Goal: Information Seeking & Learning: Find specific fact

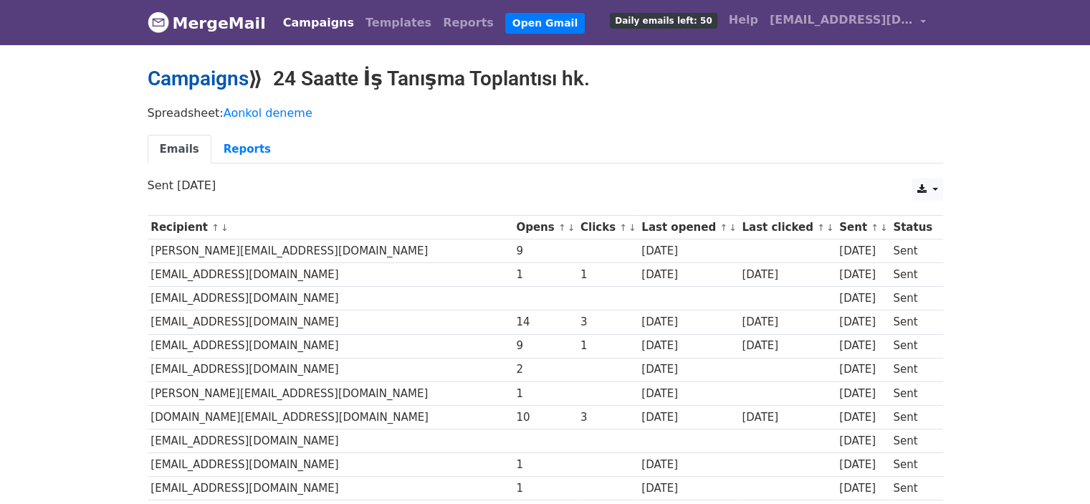
click at [247, 88] on link "Campaigns" at bounding box center [198, 79] width 101 height 24
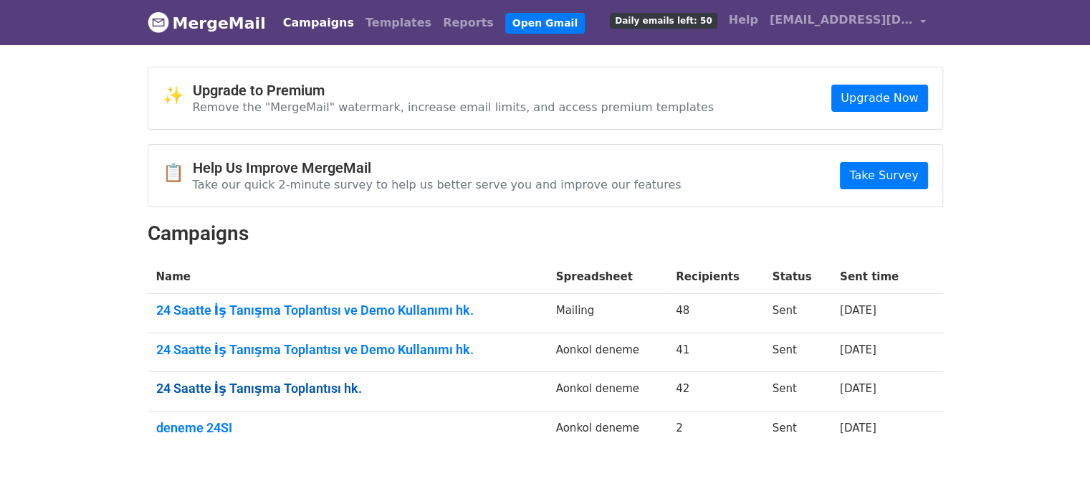
click at [333, 392] on link "24 Saatte İş Tanışma Toplantısı hk." at bounding box center [347, 389] width 383 height 16
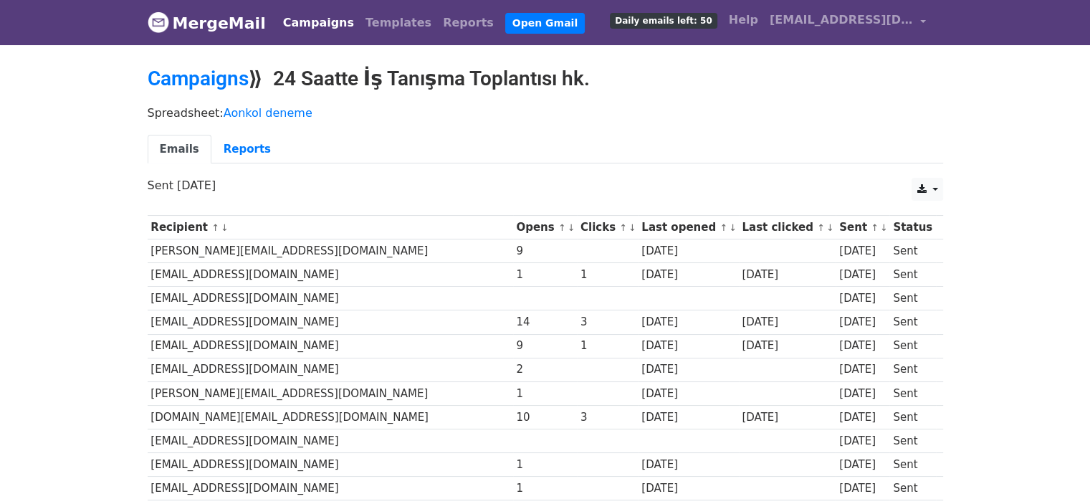
scroll to position [72, 0]
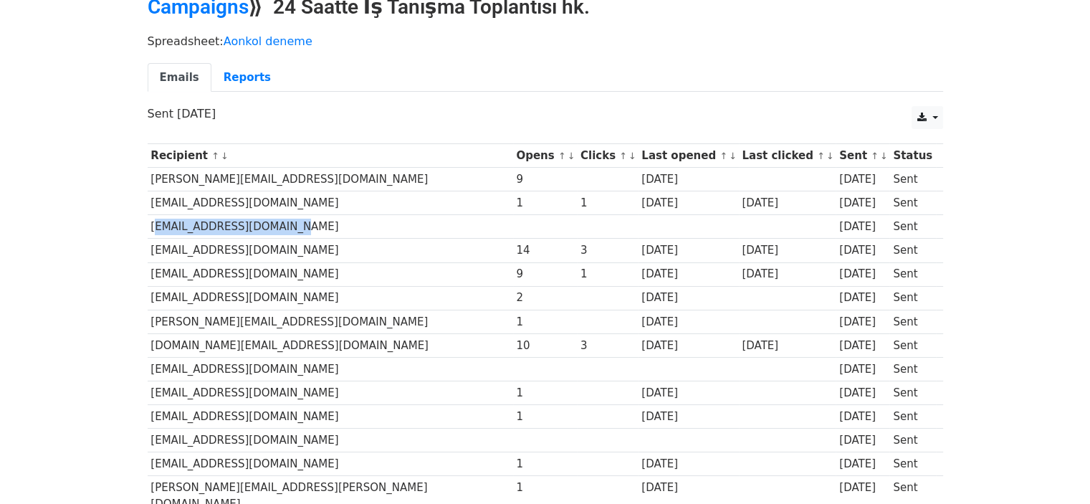
drag, startPoint x: 151, startPoint y: 220, endPoint x: 290, endPoint y: 231, distance: 138.7
click at [290, 231] on td "muratguney@pelit.com.tr" at bounding box center [330, 227] width 365 height 24
copy td "muratguney@pelit.com.tr"
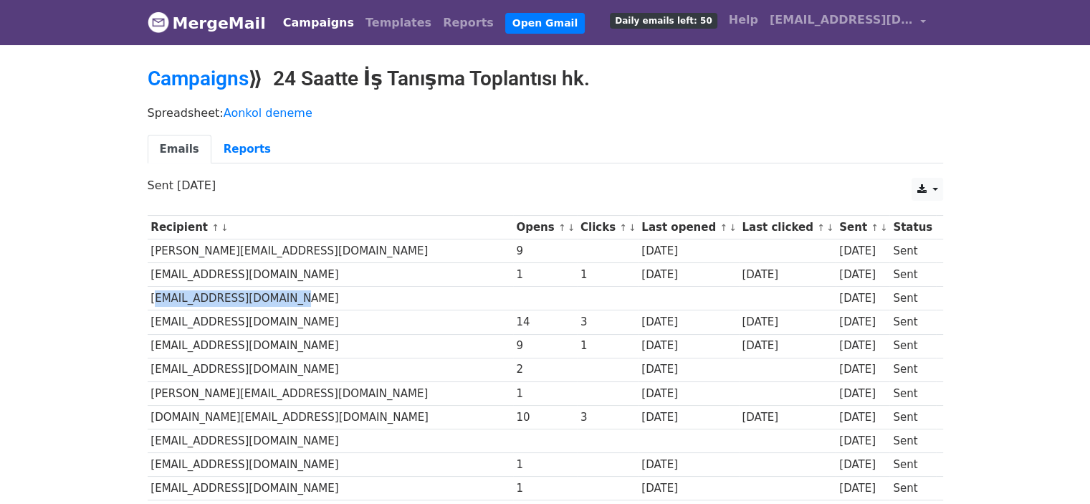
scroll to position [0, 0]
click at [206, 67] on link "Campaigns" at bounding box center [198, 79] width 101 height 24
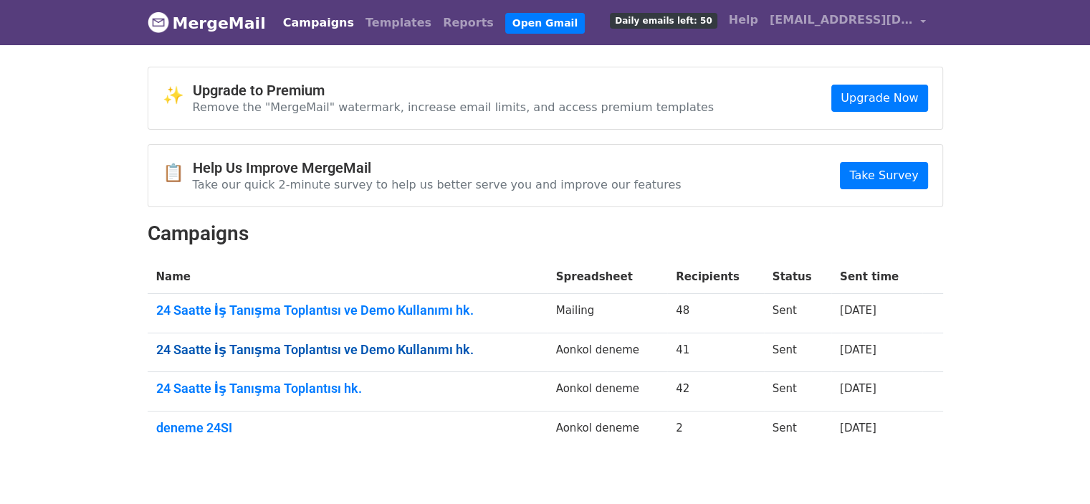
click at [308, 353] on link "24 Saatte İş Tanışma Toplantısı ve Demo Kullanımı hk." at bounding box center [347, 350] width 383 height 16
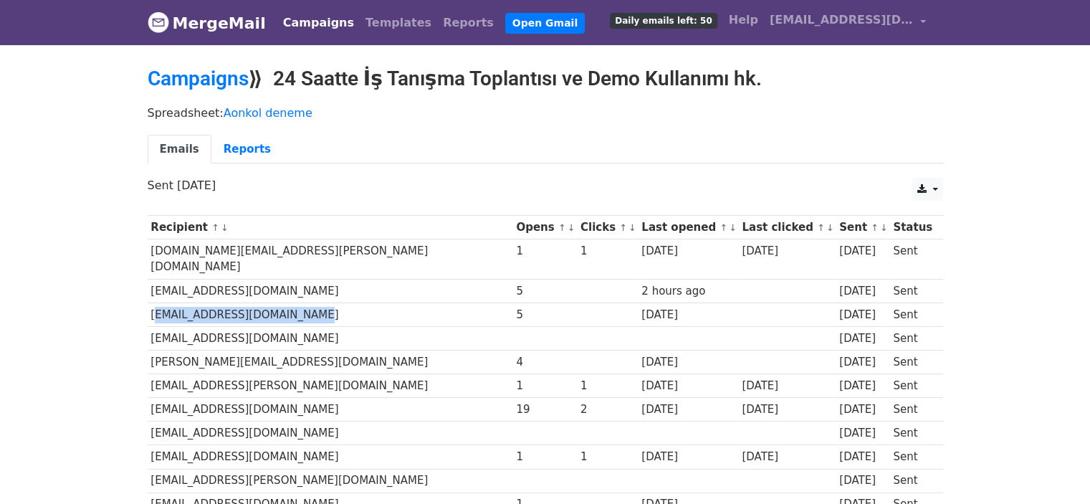
drag, startPoint x: 151, startPoint y: 295, endPoint x: 314, endPoint y: 301, distance: 162.8
click at [314, 302] on td "[EMAIL_ADDRESS][DOMAIN_NAME]" at bounding box center [330, 314] width 365 height 24
copy td "[EMAIL_ADDRESS][DOMAIN_NAME]"
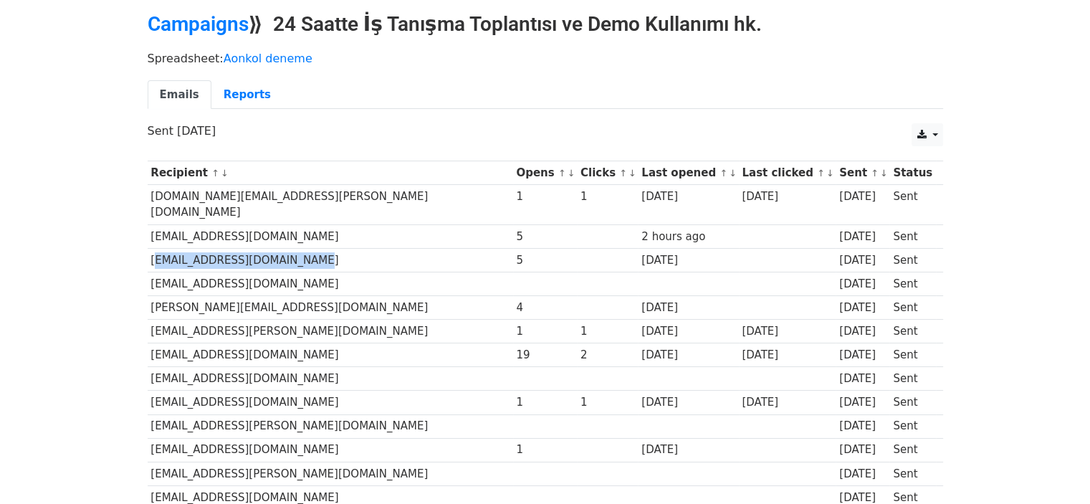
scroll to position [72, 0]
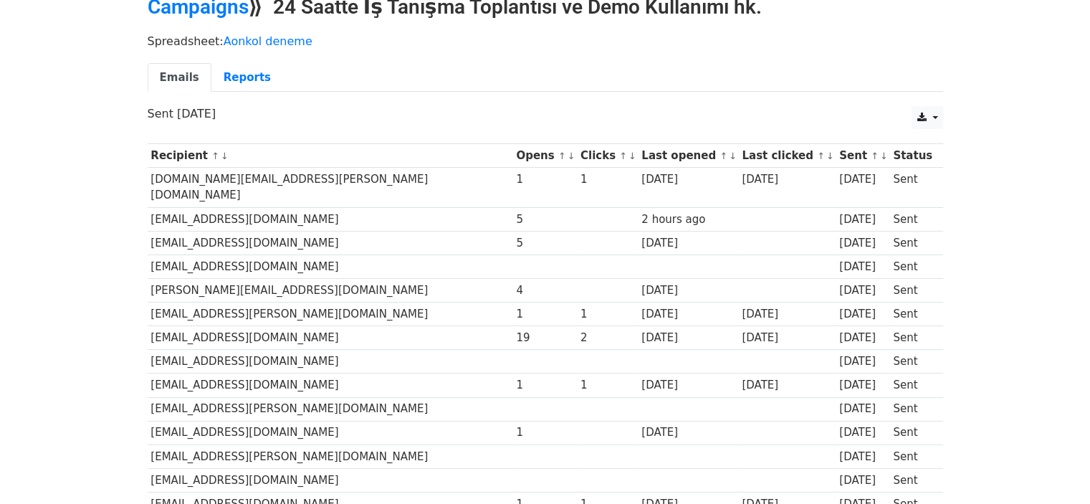
click at [323, 397] on td "[EMAIL_ADDRESS][PERSON_NAME][DOMAIN_NAME]" at bounding box center [330, 409] width 365 height 24
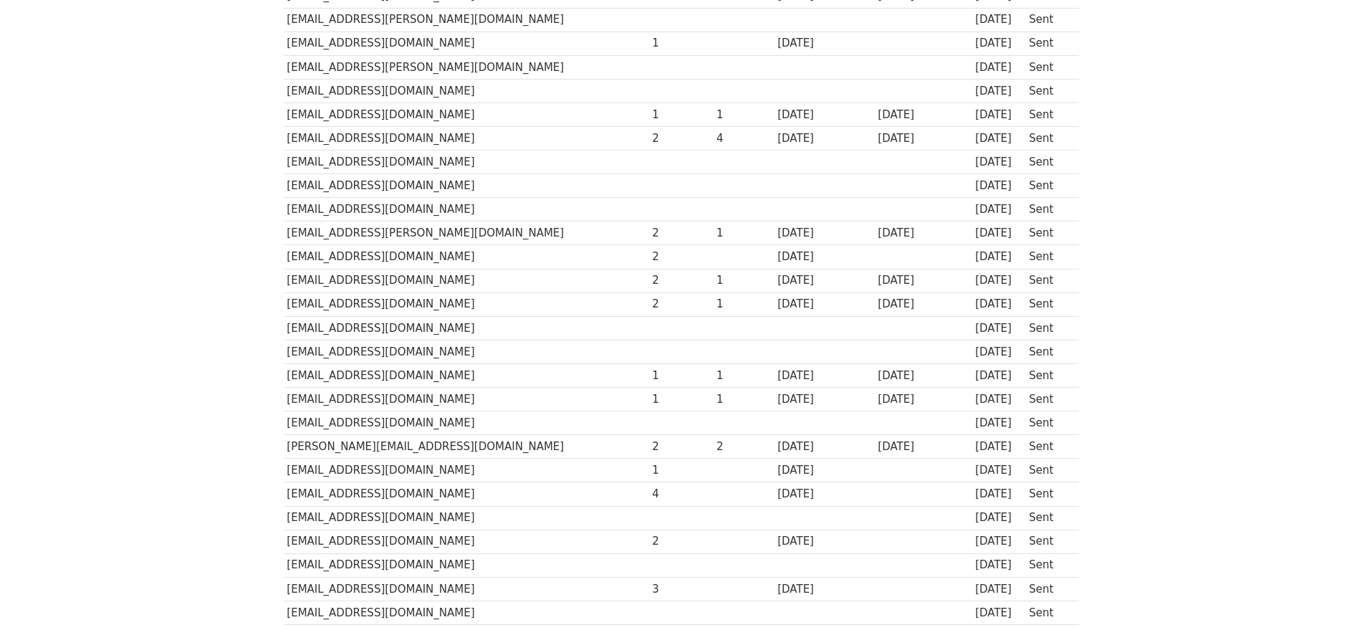
scroll to position [520, 0]
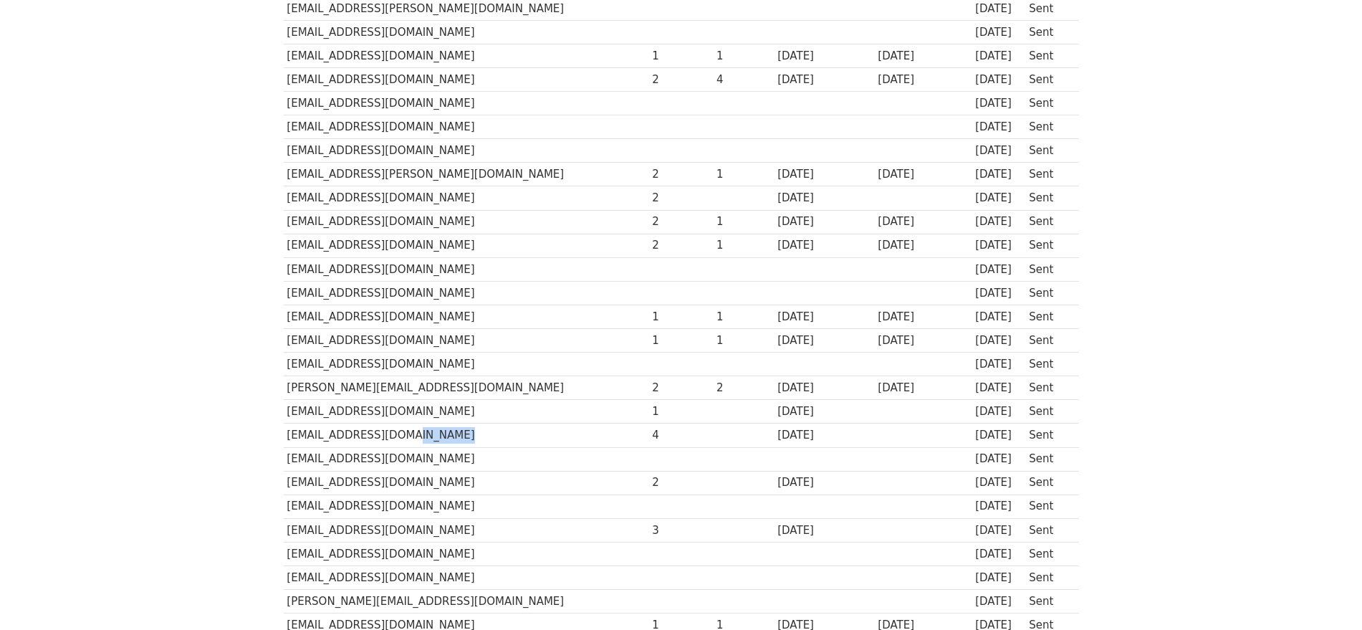
drag, startPoint x: 391, startPoint y: 422, endPoint x: 515, endPoint y: 412, distance: 123.7
click at [504, 424] on td "[EMAIL_ADDRESS][DOMAIN_NAME]" at bounding box center [466, 436] width 365 height 24
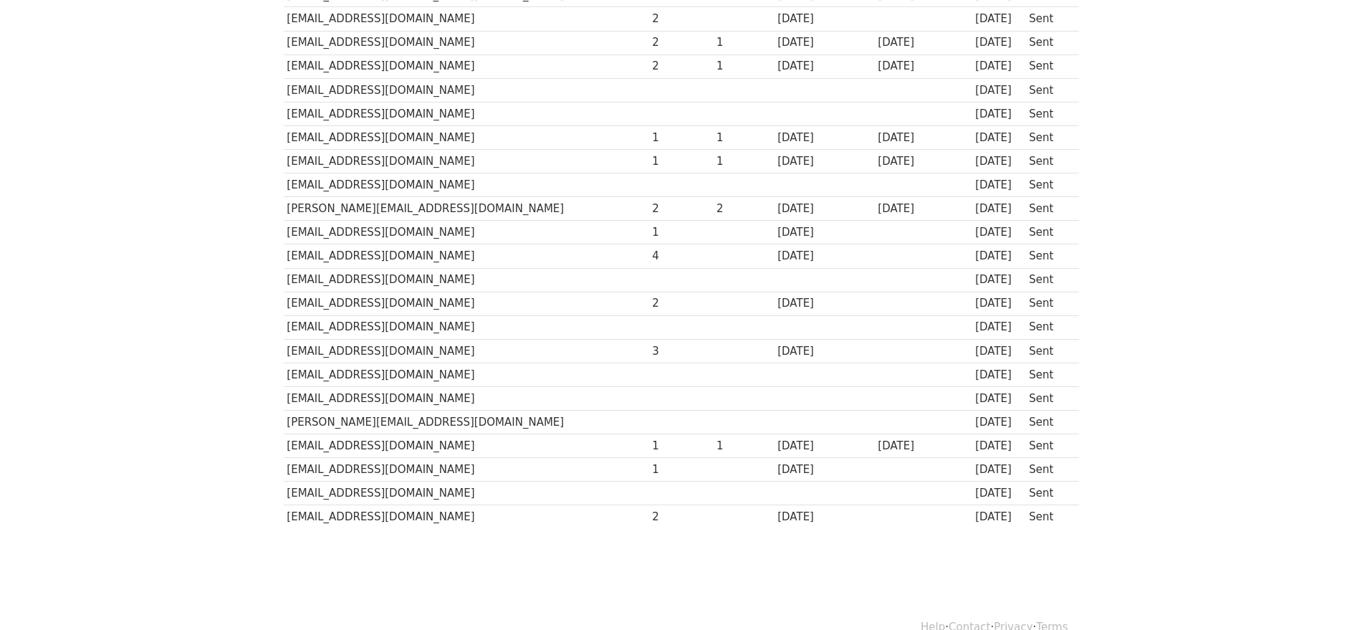
click at [649, 249] on td "4" at bounding box center [681, 256] width 64 height 24
click at [649, 244] on td "4" at bounding box center [681, 256] width 64 height 24
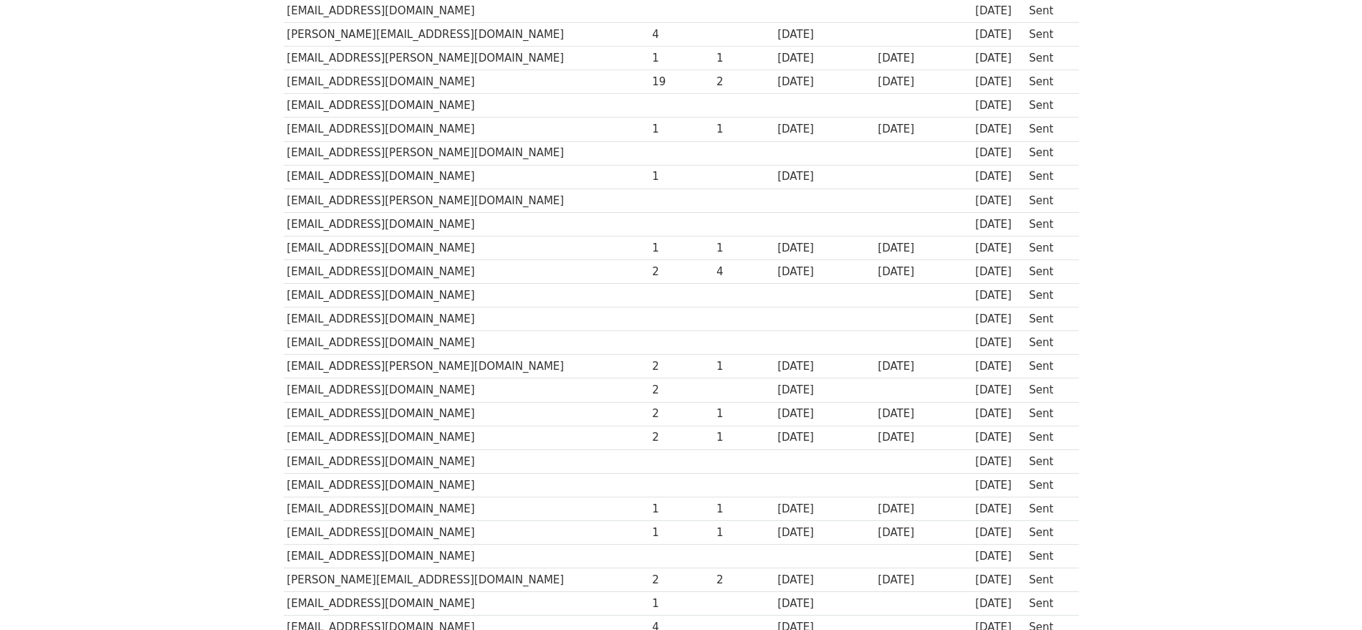
scroll to position [251, 0]
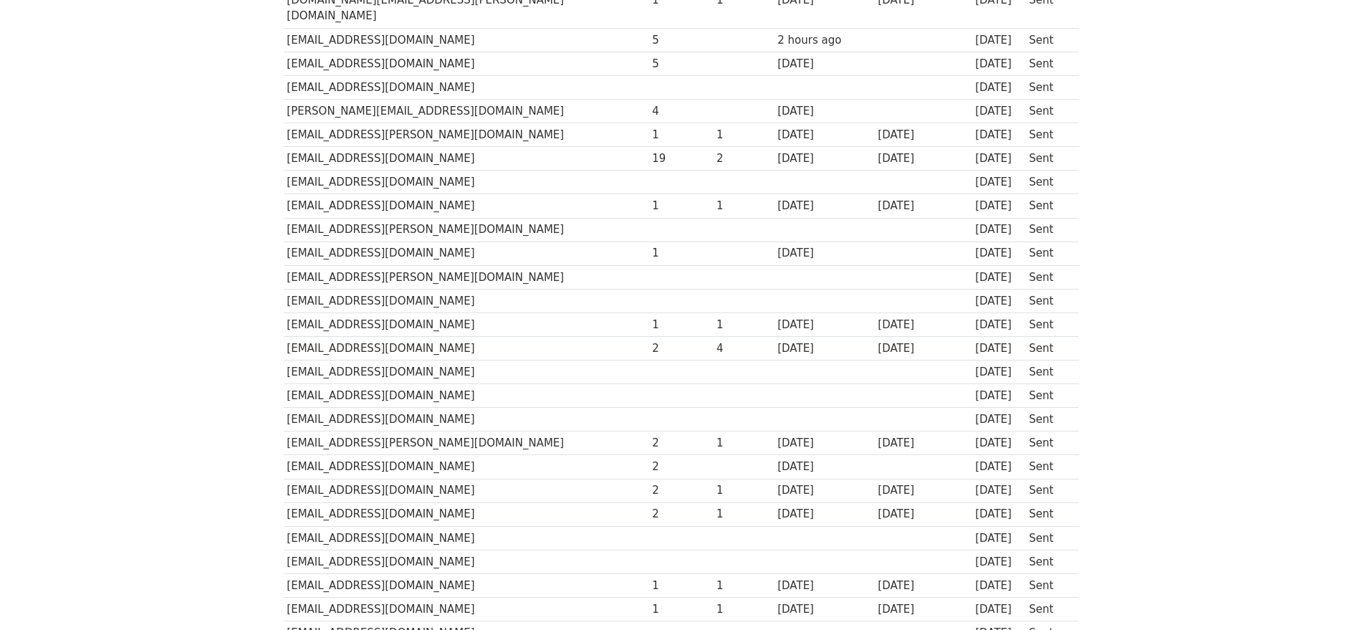
click at [349, 148] on td "[EMAIL_ADDRESS][DOMAIN_NAME]" at bounding box center [466, 159] width 365 height 24
drag, startPoint x: 565, startPoint y: 140, endPoint x: 582, endPoint y: 137, distance: 16.9
click at [649, 147] on td "19" at bounding box center [681, 159] width 64 height 24
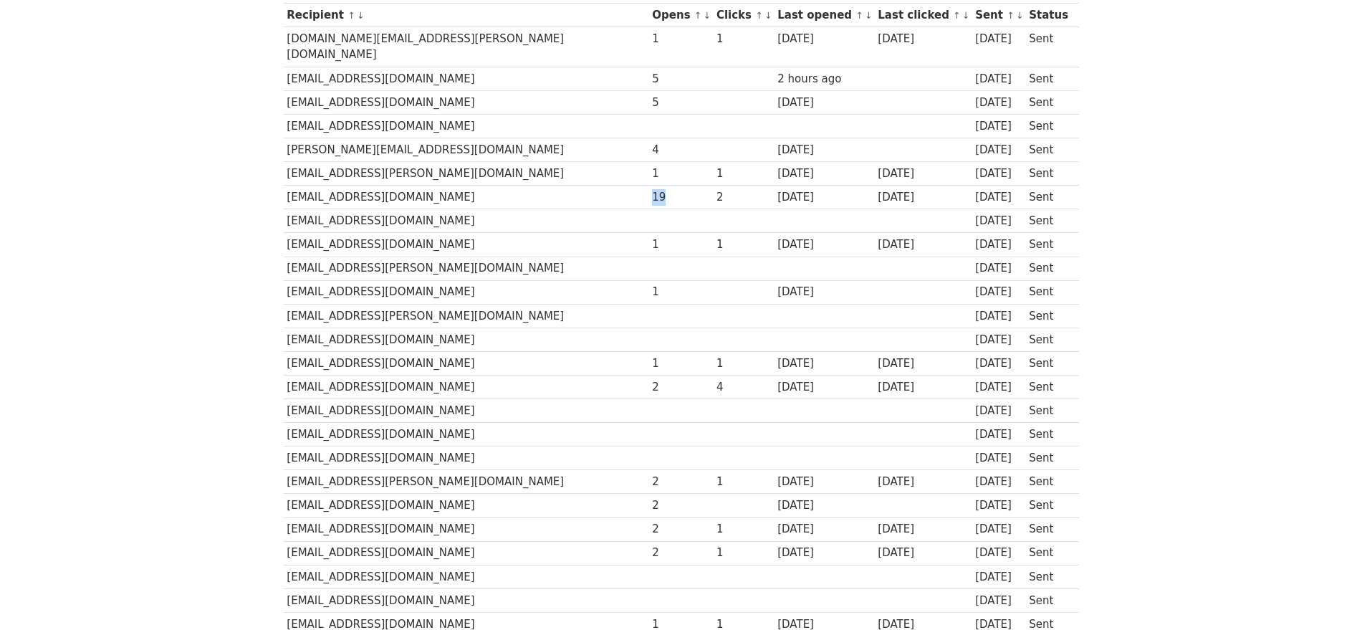
scroll to position [0, 0]
